Goal: Information Seeking & Learning: Learn about a topic

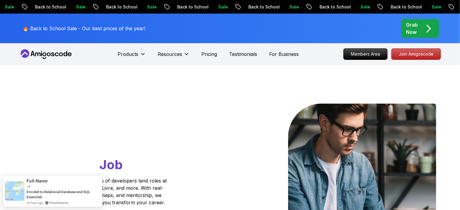
click at [431, 19] on span "pre-order" at bounding box center [420, 28] width 37 height 19
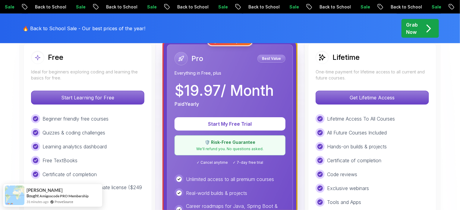
scroll to position [181, 0]
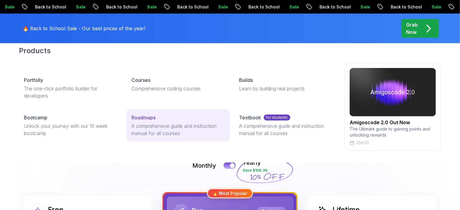
scroll to position [30, 0]
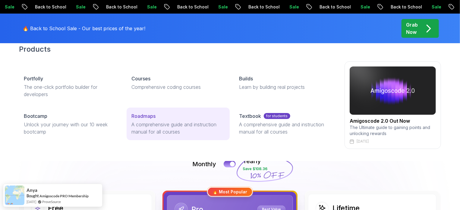
click at [160, 127] on p "A comprehensive guide and instruction manual for all courses" at bounding box center [177, 128] width 93 height 14
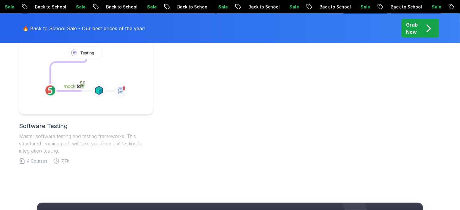
scroll to position [181, 0]
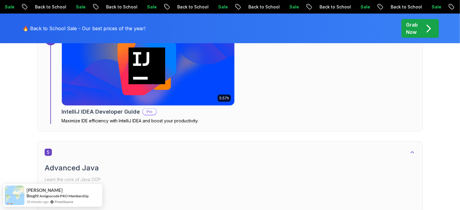
scroll to position [1085, 0]
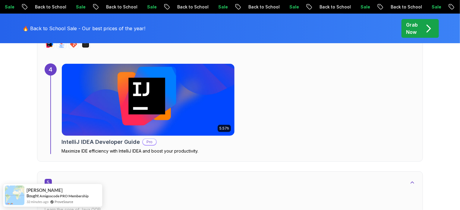
scroll to position [1266, 0]
